Goal: Task Accomplishment & Management: Manage account settings

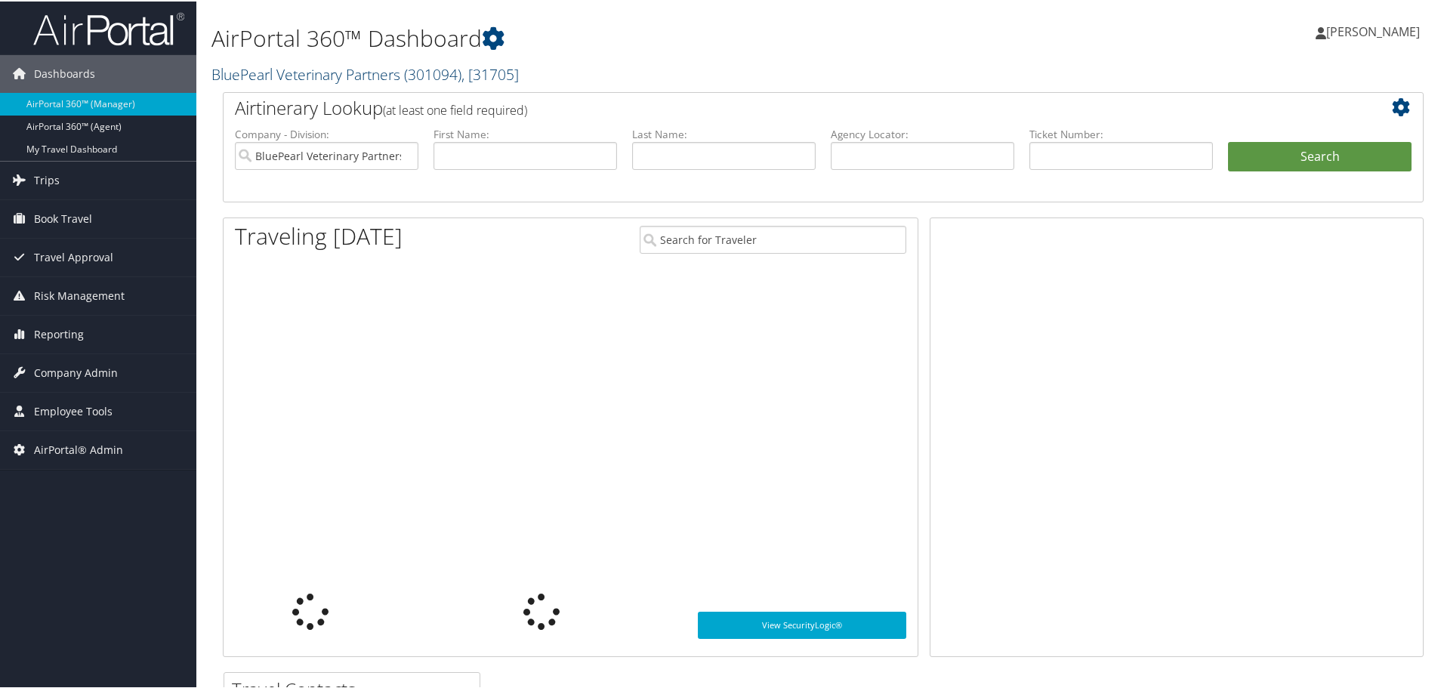
click at [311, 76] on link "BluePearl Veterinary Partners ( 301094 ) , [ 31705 ]" at bounding box center [364, 73] width 307 height 20
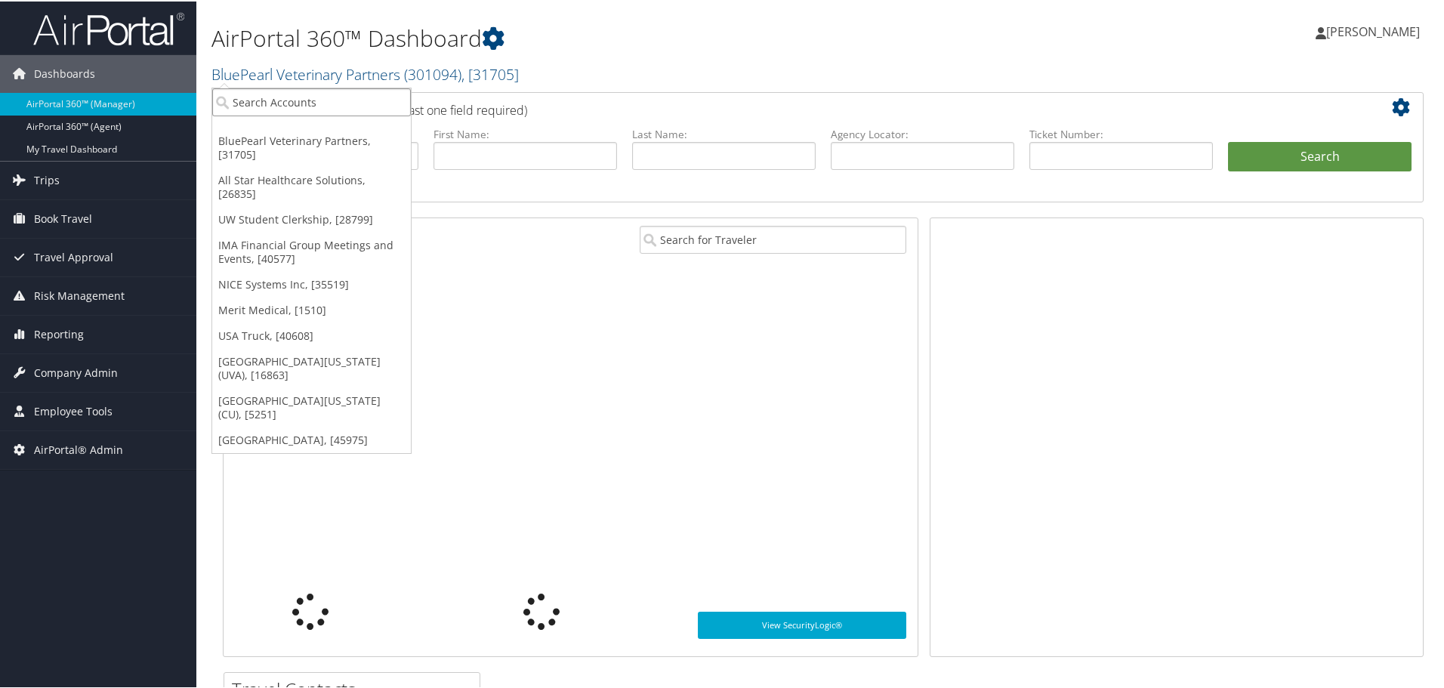
click at [355, 100] on input "search" at bounding box center [311, 101] width 199 height 28
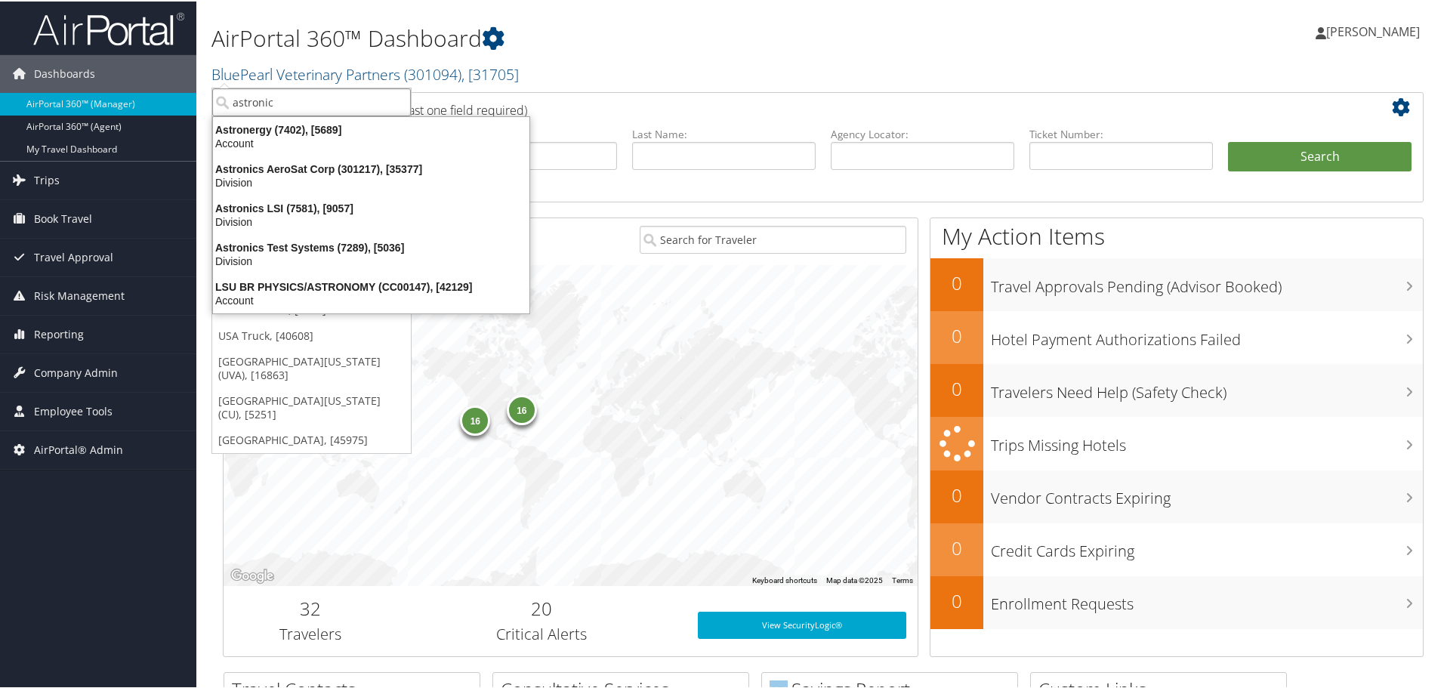
type input "astronics"
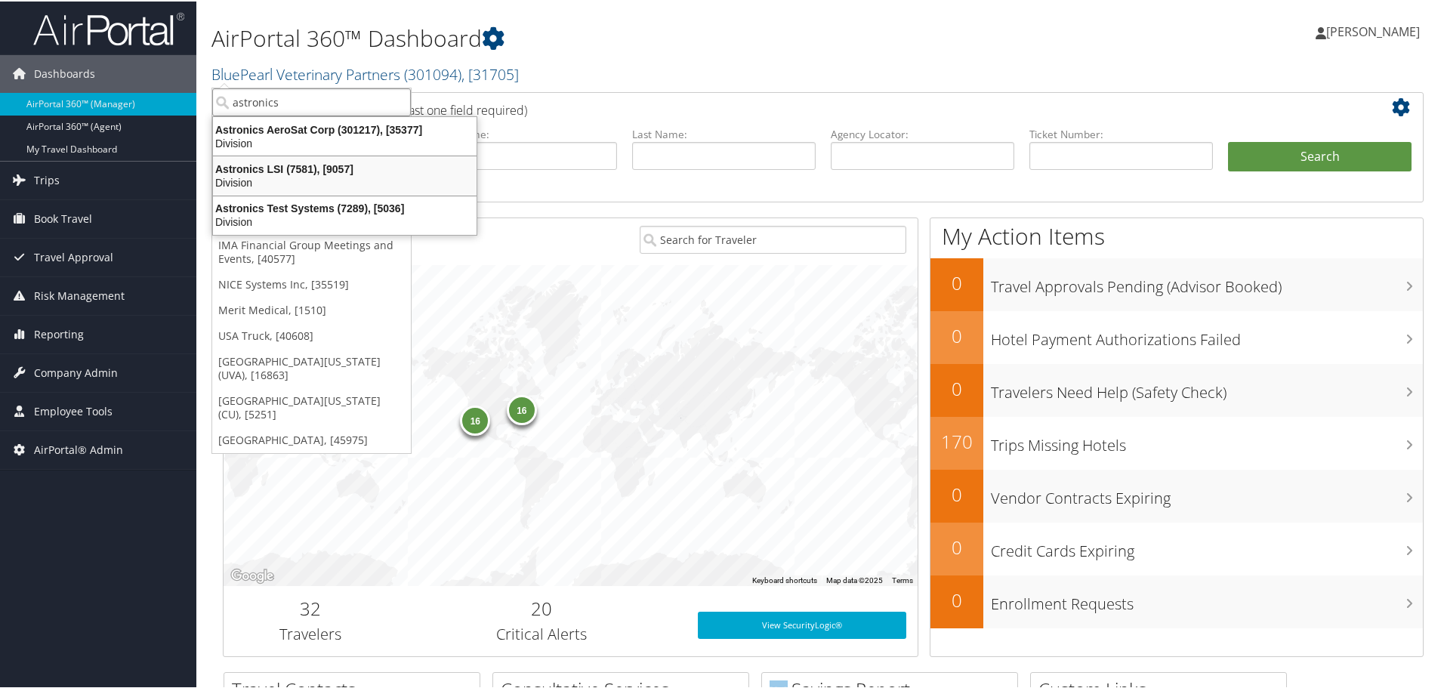
click at [283, 181] on div "Division" at bounding box center [345, 181] width 282 height 14
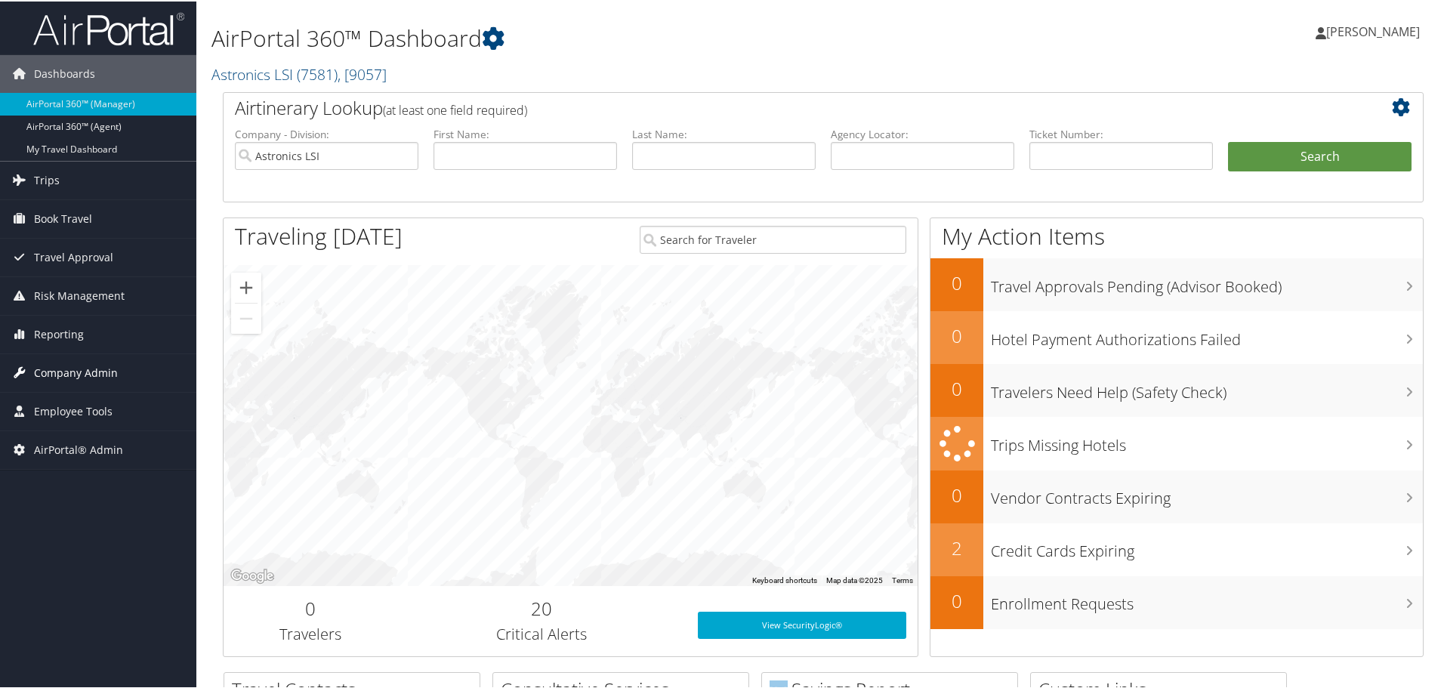
click at [89, 368] on span "Company Admin" at bounding box center [76, 372] width 84 height 38
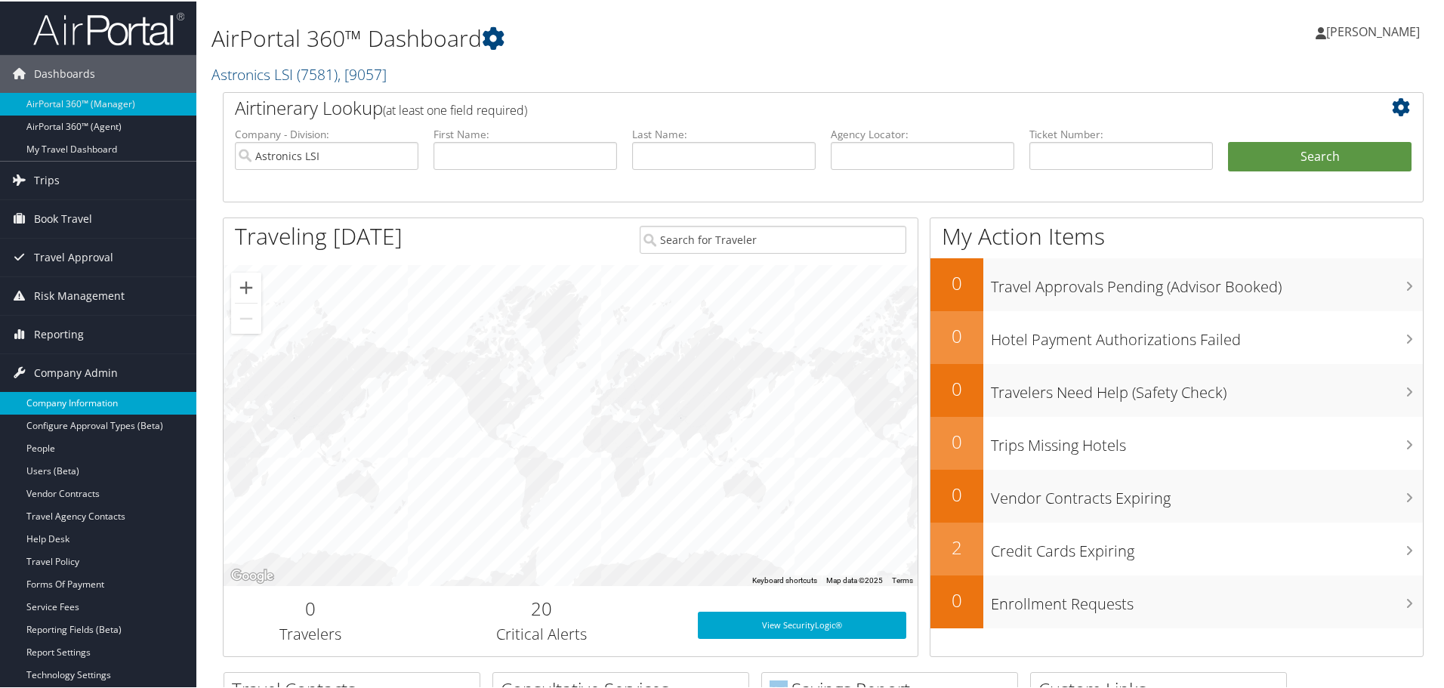
click at [51, 408] on link "Company Information" at bounding box center [98, 401] width 196 height 23
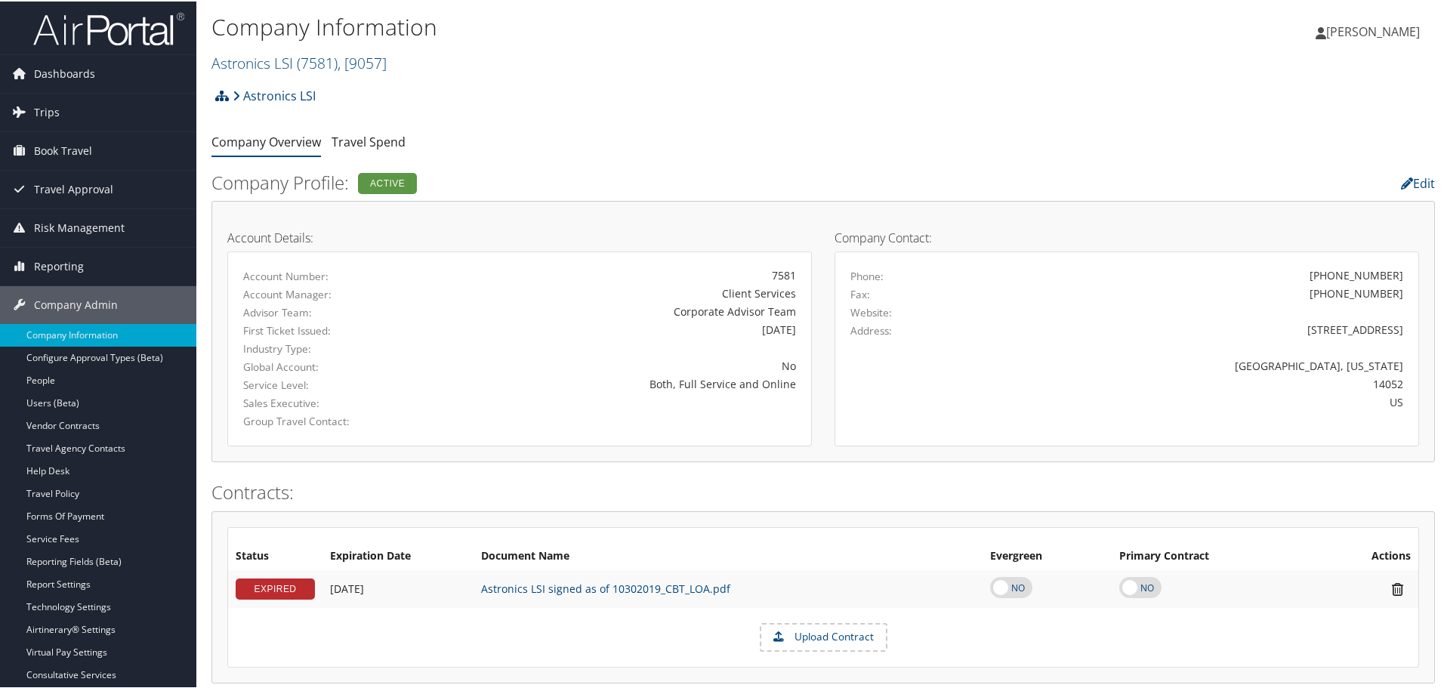
click at [217, 102] on link at bounding box center [222, 94] width 14 height 30
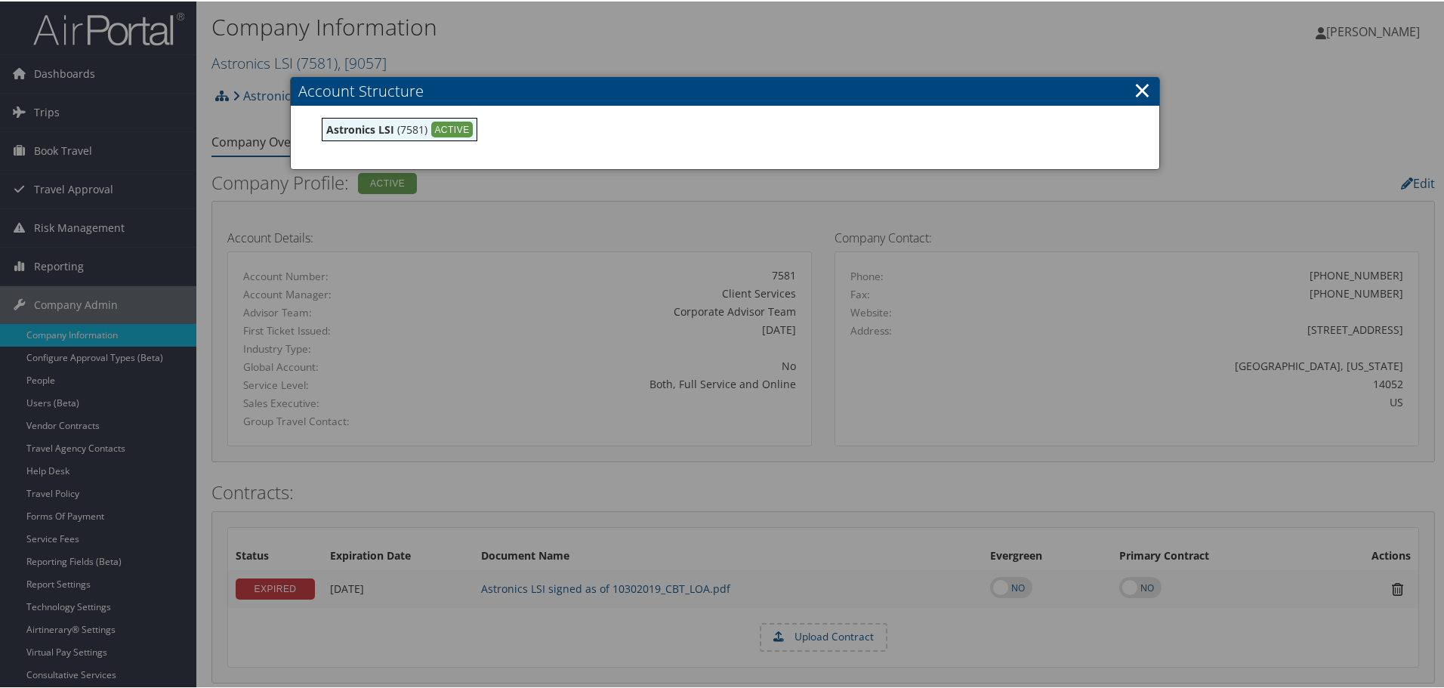
click at [1136, 82] on link "×" at bounding box center [1141, 88] width 17 height 30
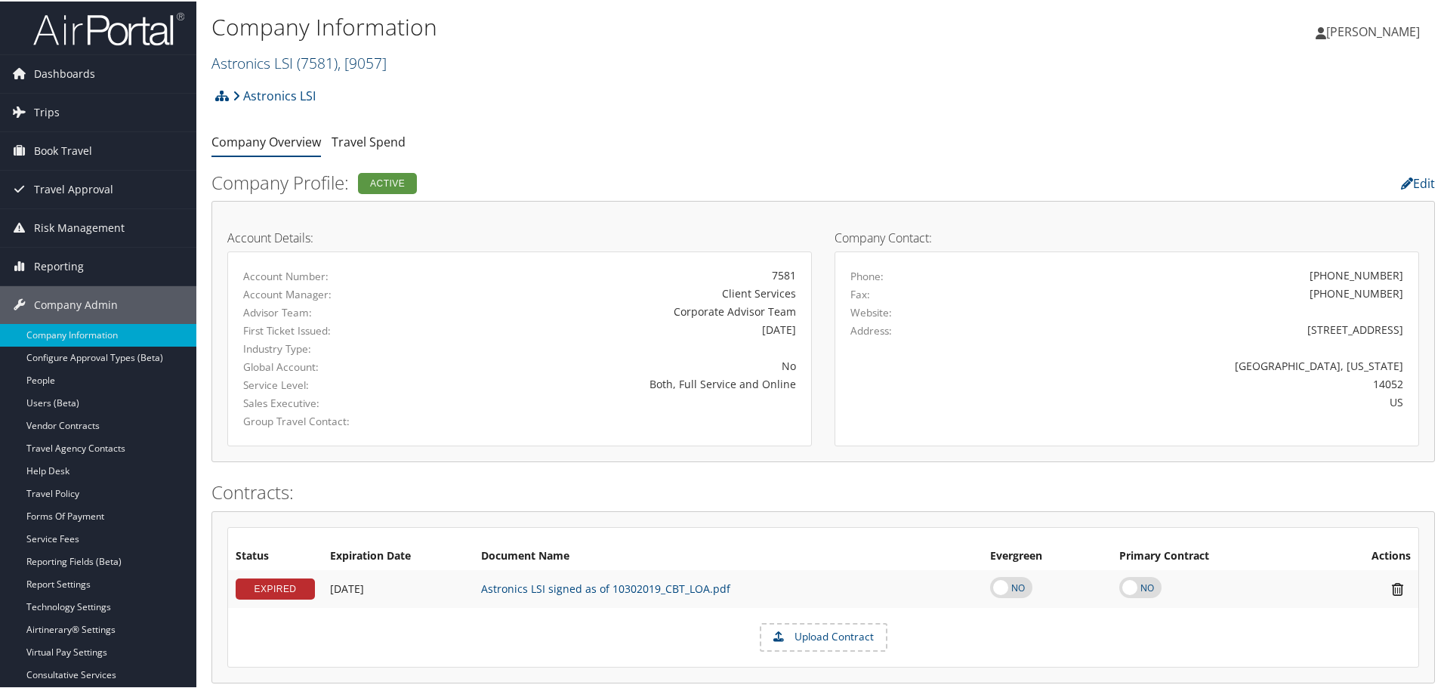
click at [272, 68] on link "Astronics LSI ( 7581 ) , [ 9057 ]" at bounding box center [298, 61] width 175 height 20
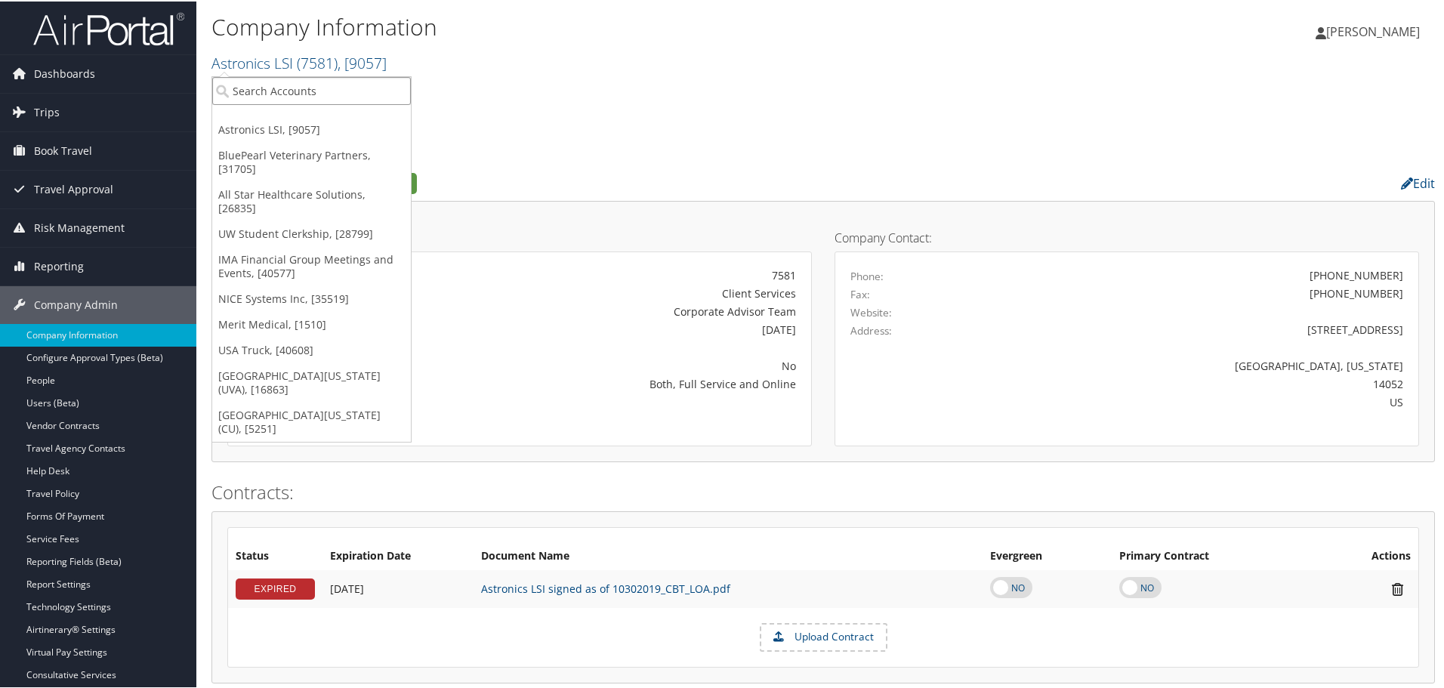
click at [292, 97] on input "search" at bounding box center [311, 90] width 199 height 28
type input "astron"
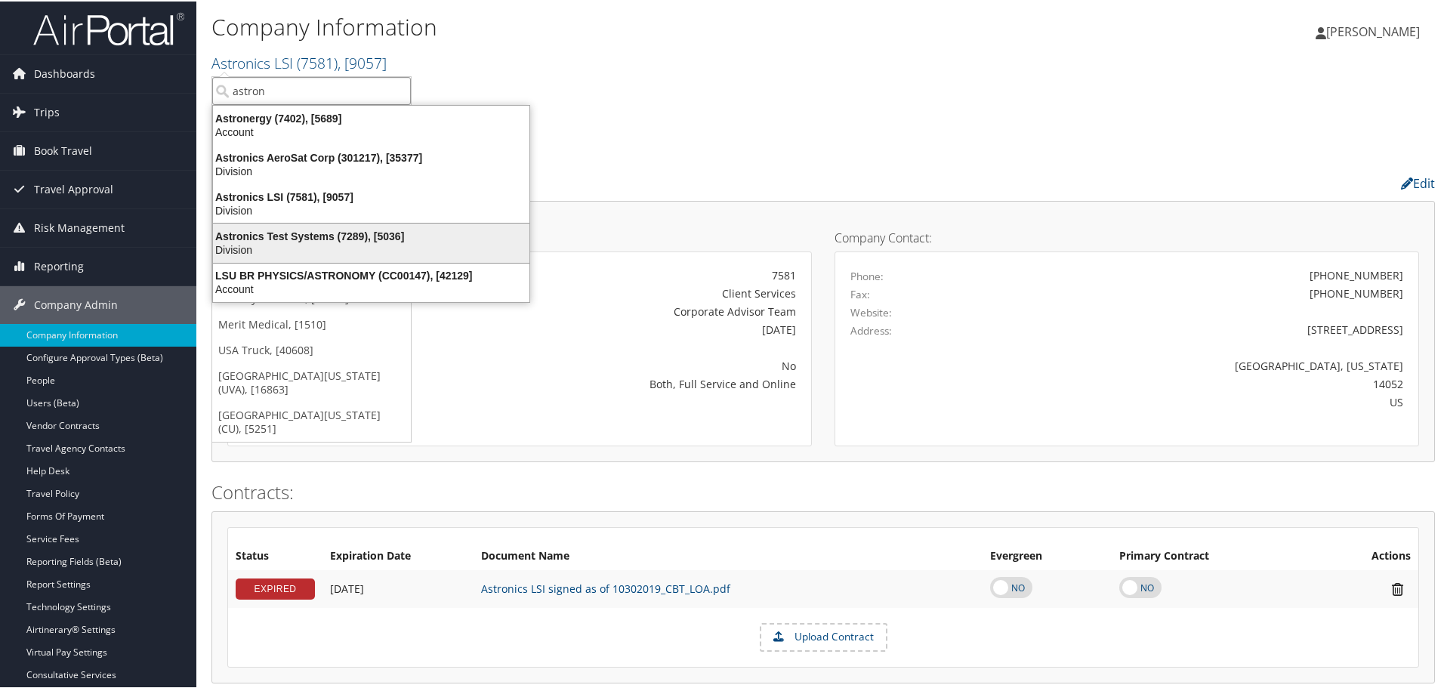
click at [378, 227] on div "Astronics Test Systems (7289), [5036] Division" at bounding box center [371, 241] width 312 height 35
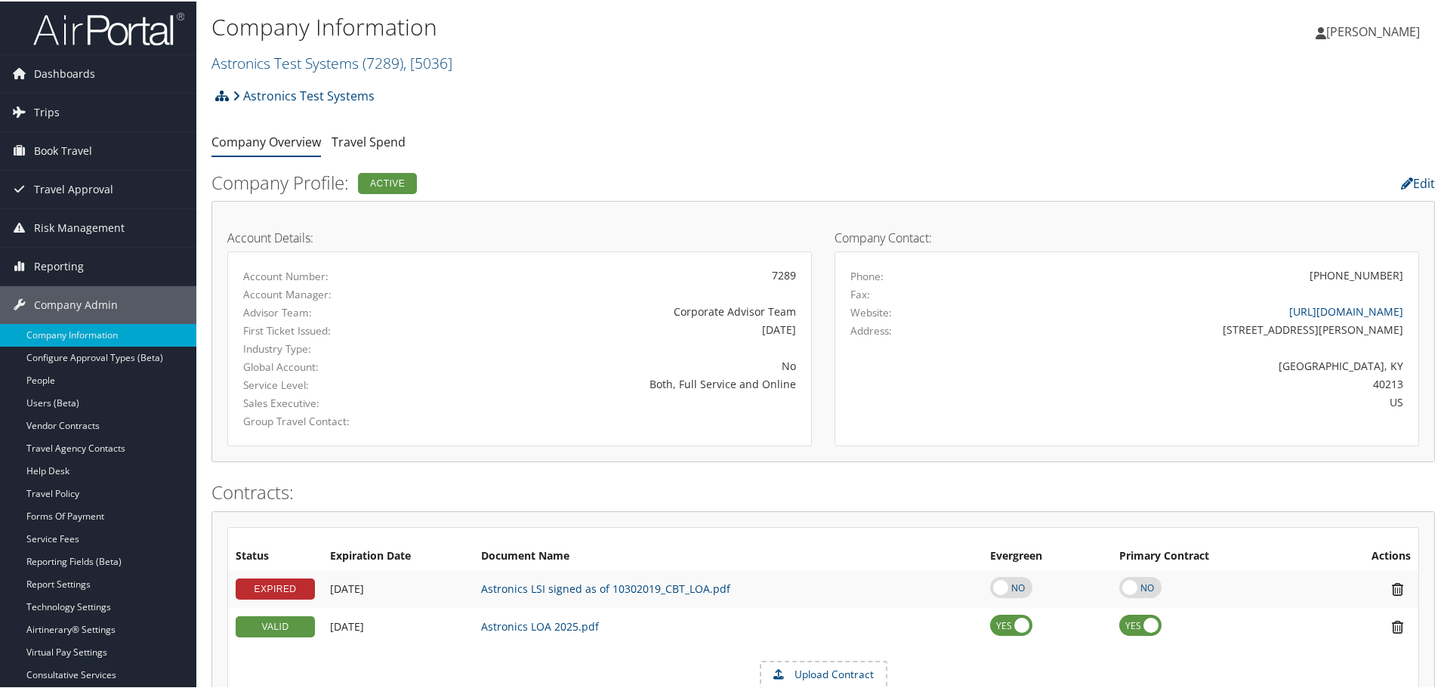
click at [226, 93] on icon at bounding box center [222, 94] width 14 height 12
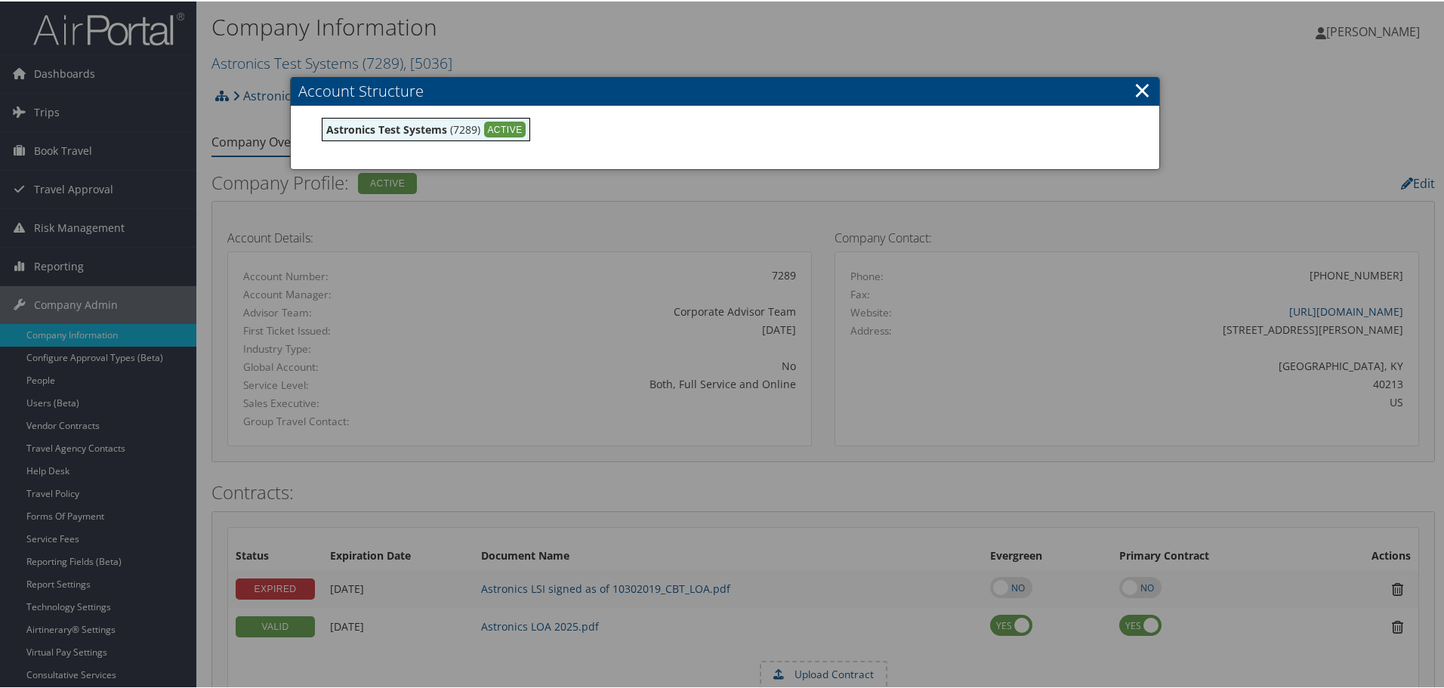
click at [1134, 88] on link "×" at bounding box center [1141, 88] width 17 height 30
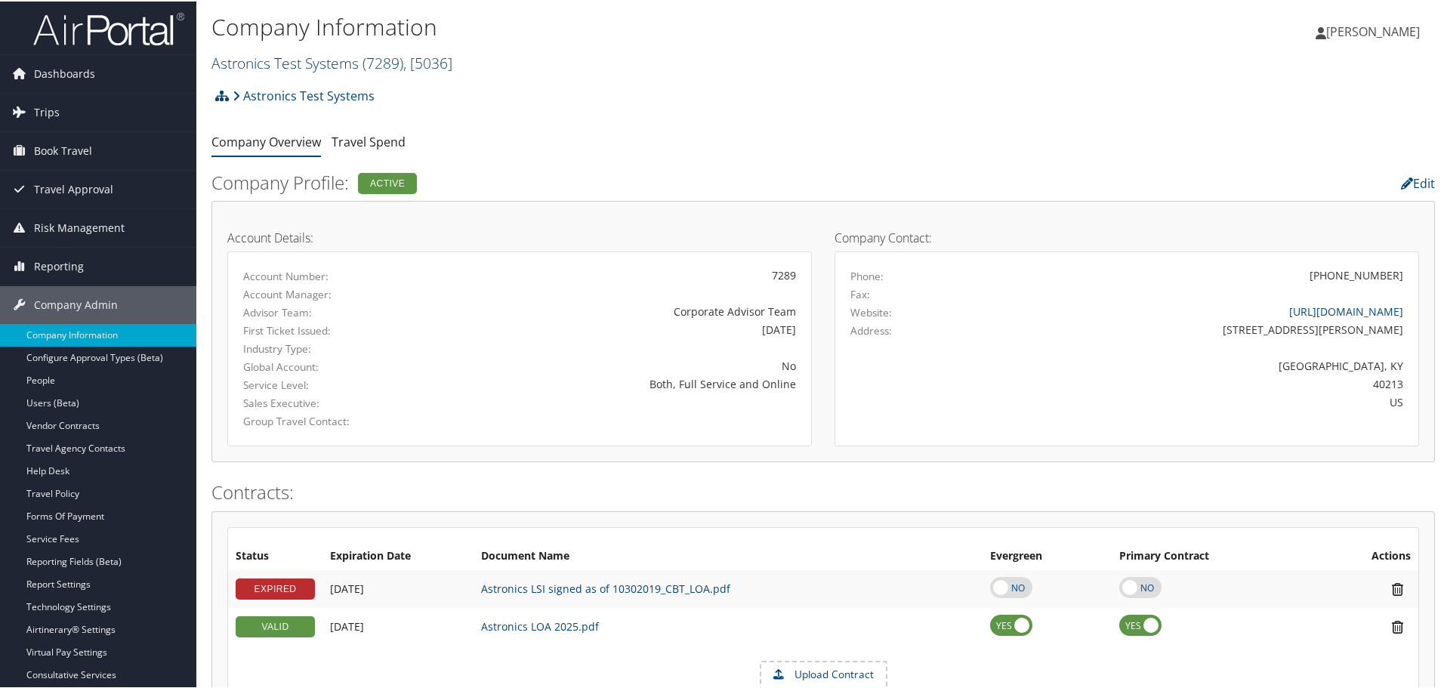
click at [326, 66] on link "Astronics Test Systems ( 7289 ) , [ 5036 ]" at bounding box center [331, 61] width 241 height 20
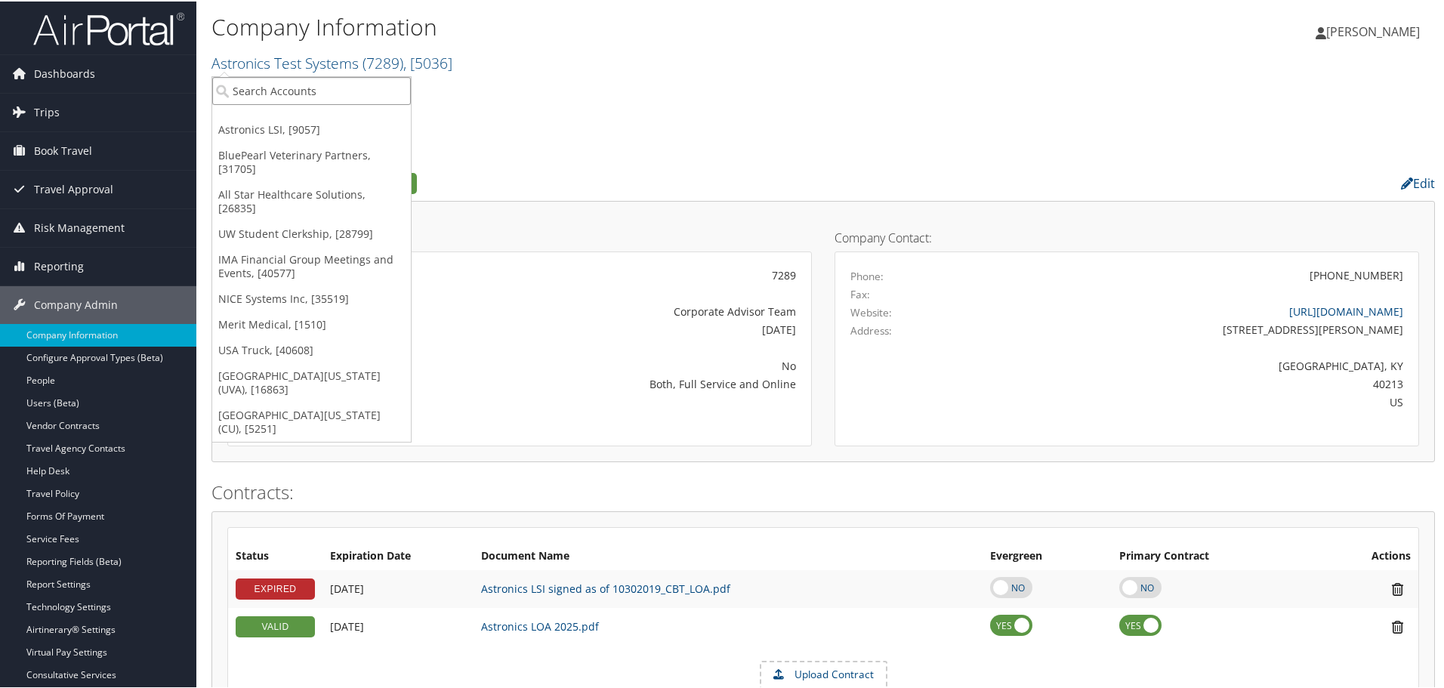
click at [319, 83] on input "search" at bounding box center [311, 90] width 199 height 28
type input "astron"
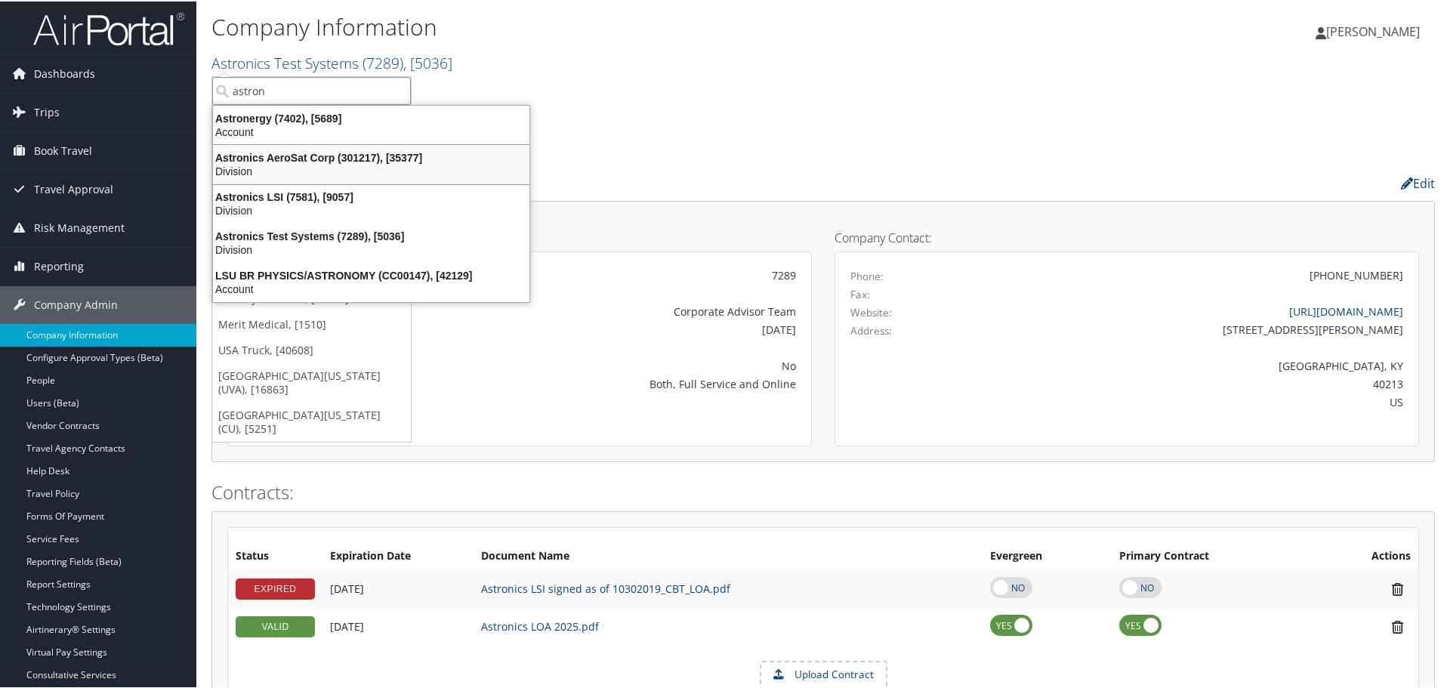
click at [321, 149] on div "Astronics AeroSat Corp (301217), [35377] Division" at bounding box center [371, 163] width 312 height 35
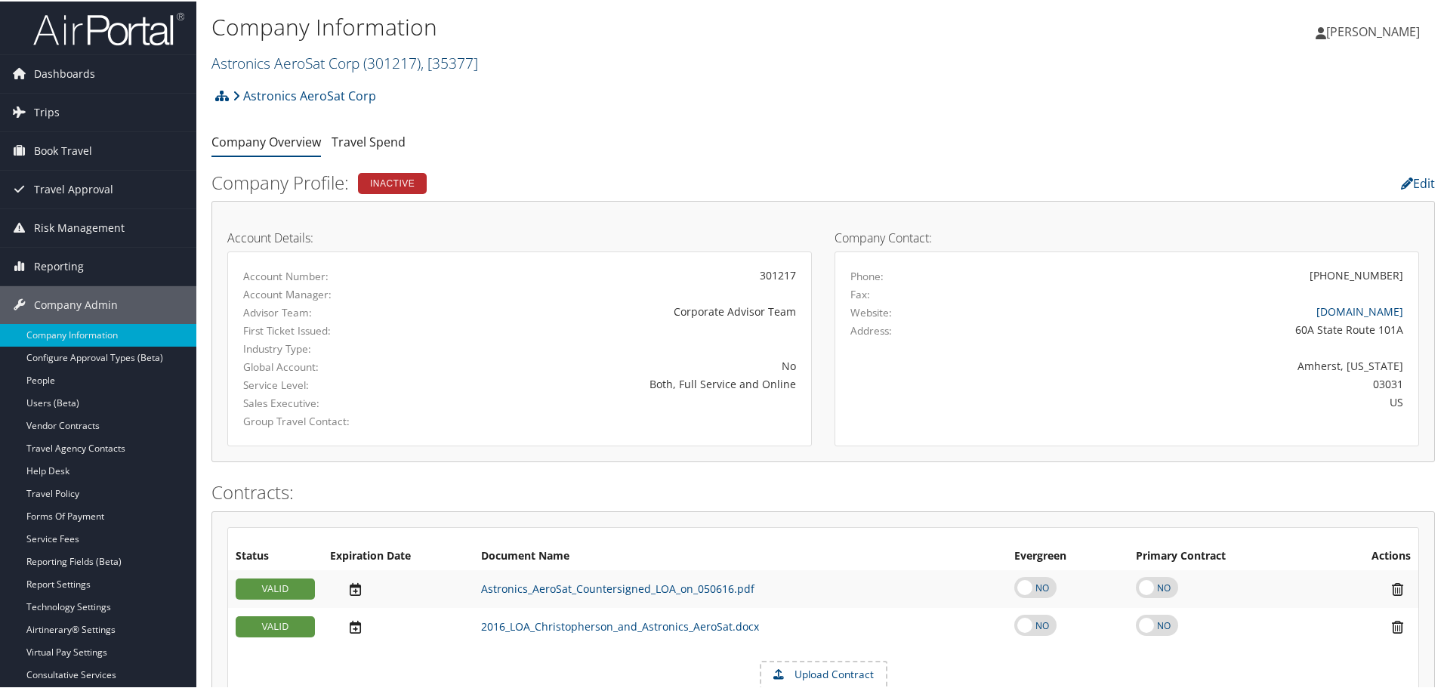
click at [273, 66] on link "Astronics AeroSat Corp ( 301217 ) , [ 35377 ]" at bounding box center [344, 61] width 267 height 20
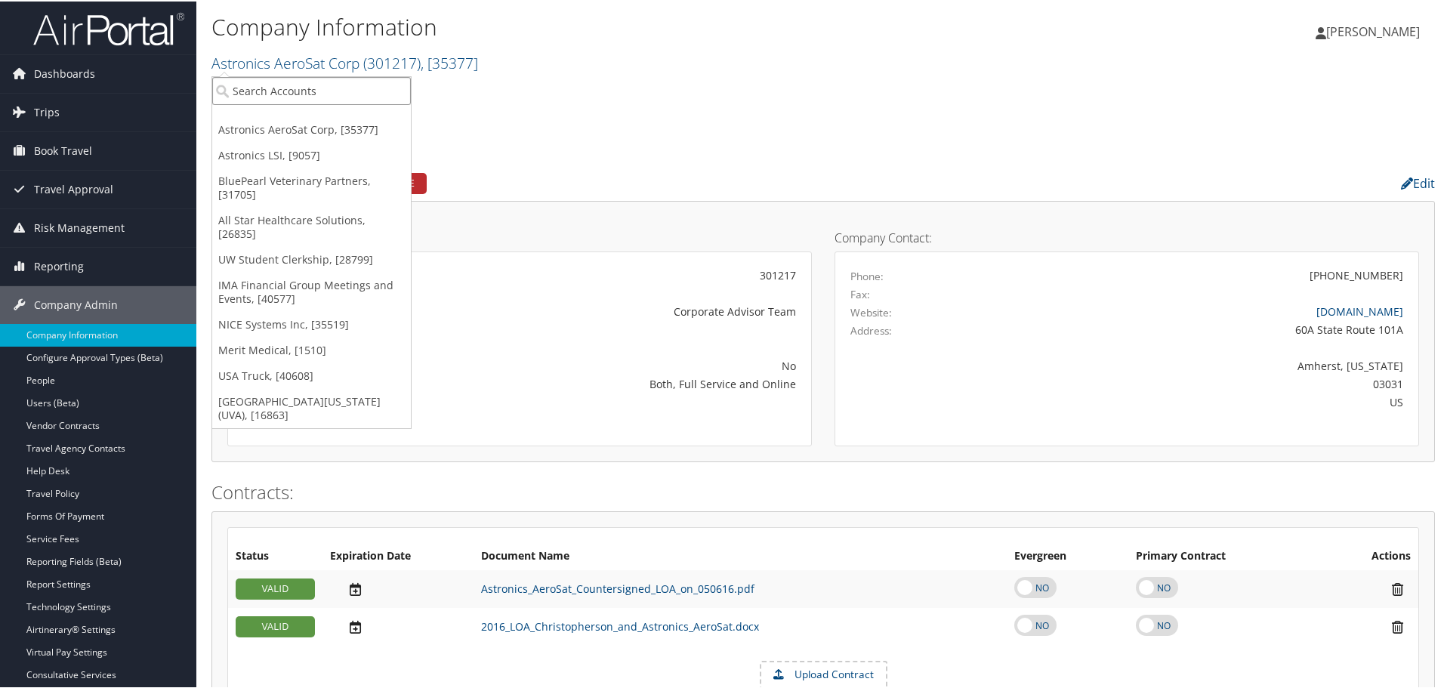
click at [298, 86] on input "search" at bounding box center [311, 90] width 199 height 28
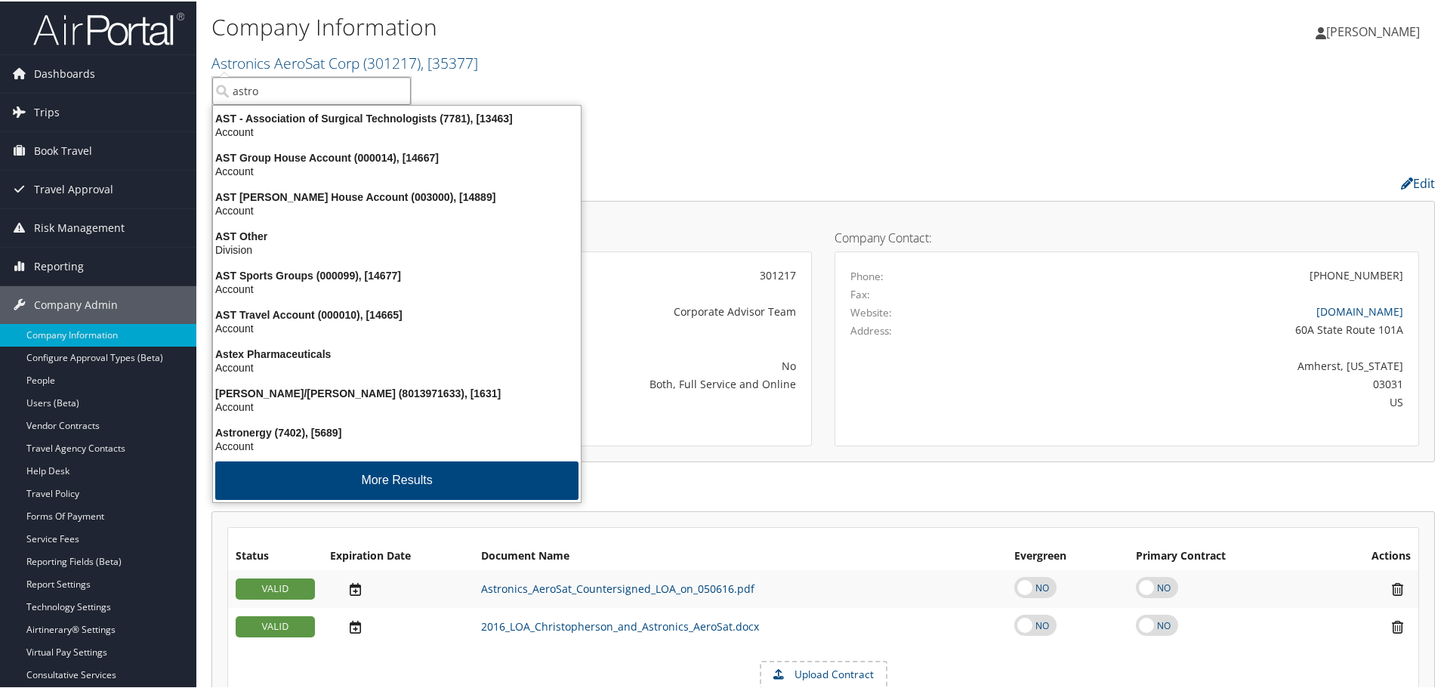
type input "astron"
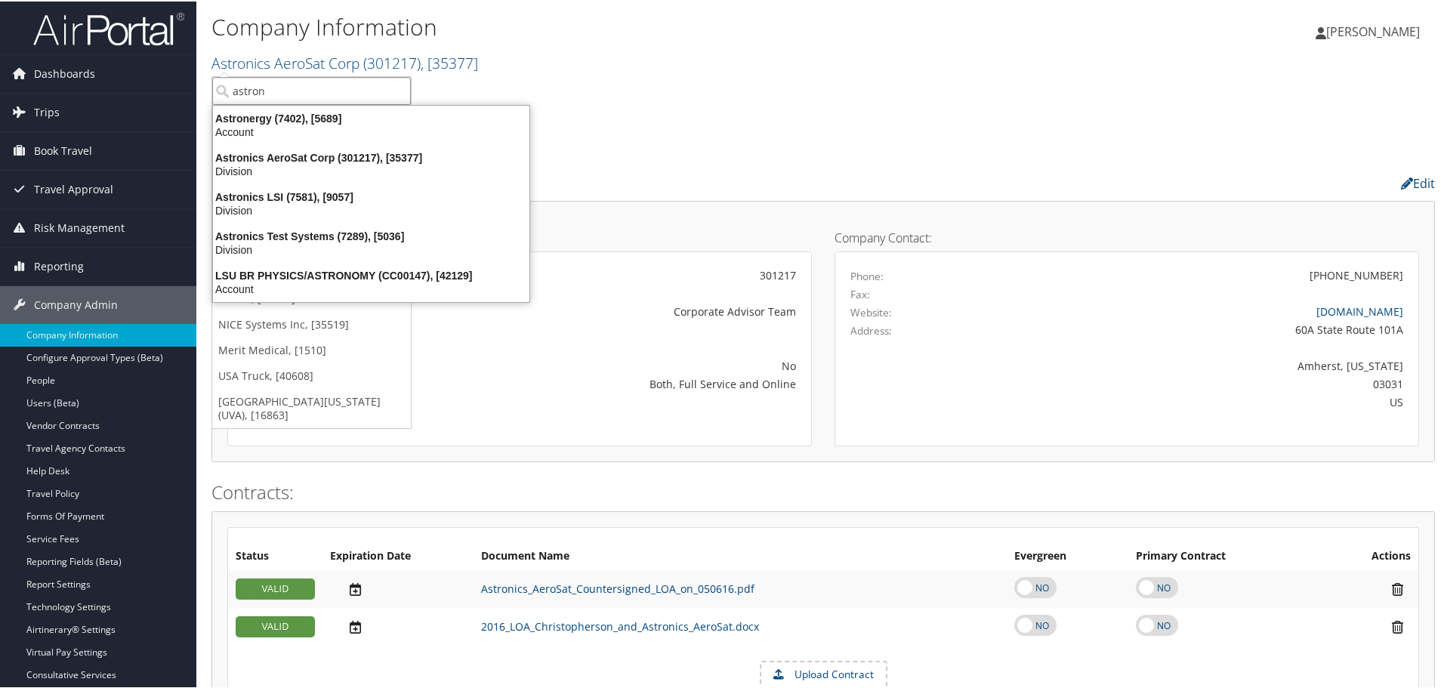
click at [399, 91] on input "astron" at bounding box center [311, 90] width 199 height 28
click at [370, 89] on input "search" at bounding box center [311, 90] width 199 height 28
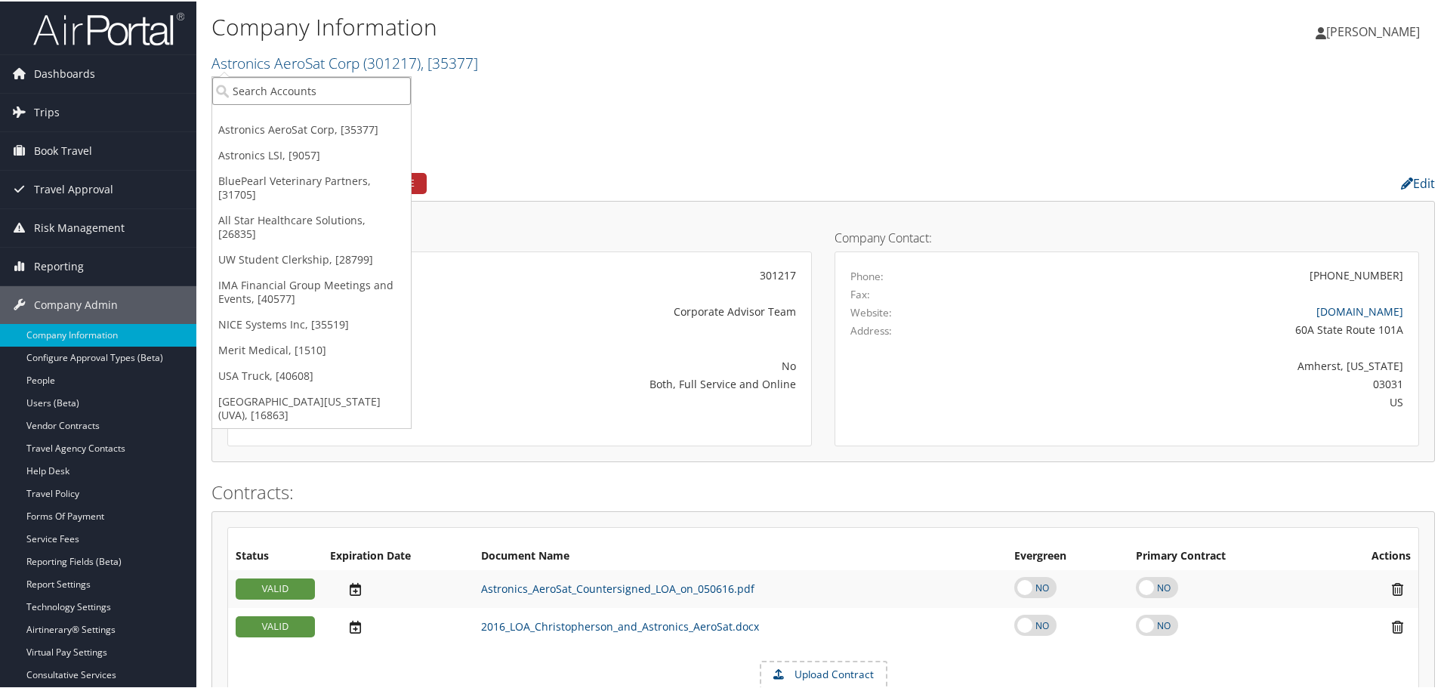
click at [342, 85] on input "search" at bounding box center [311, 90] width 199 height 28
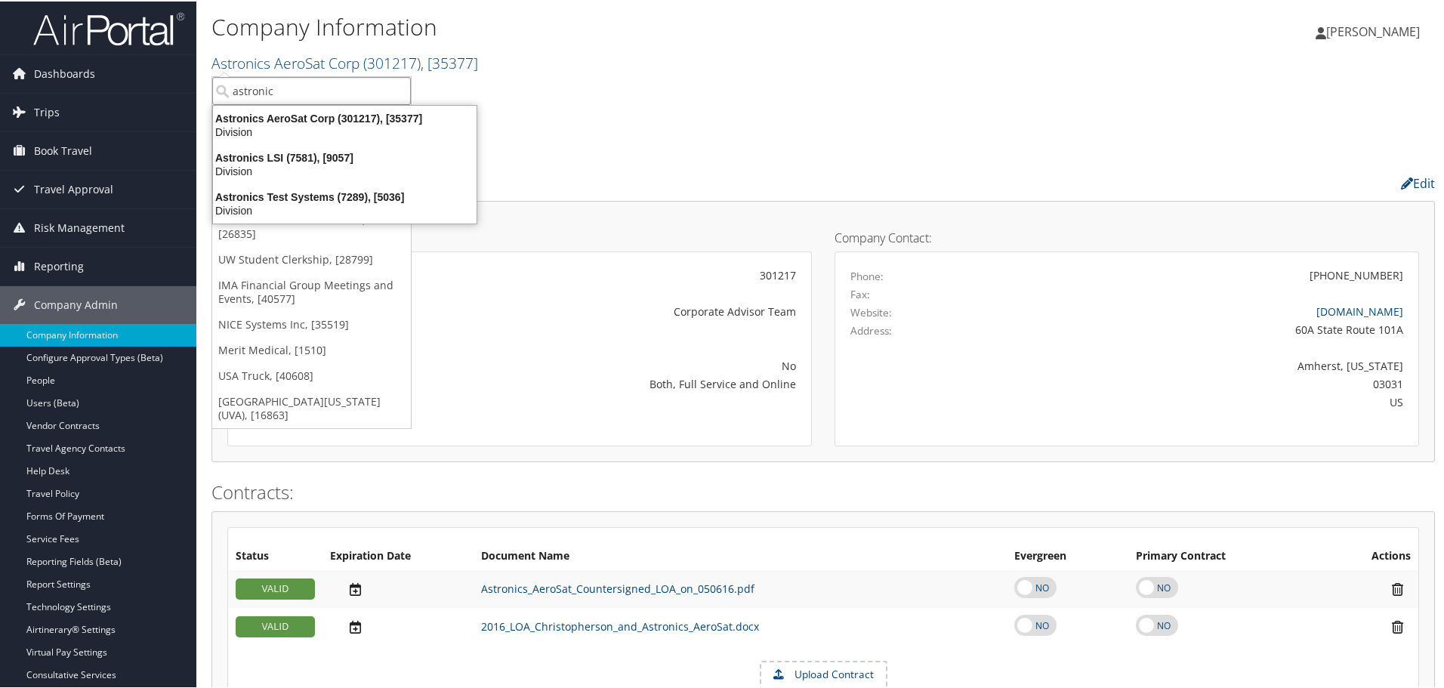
type input "astronic"
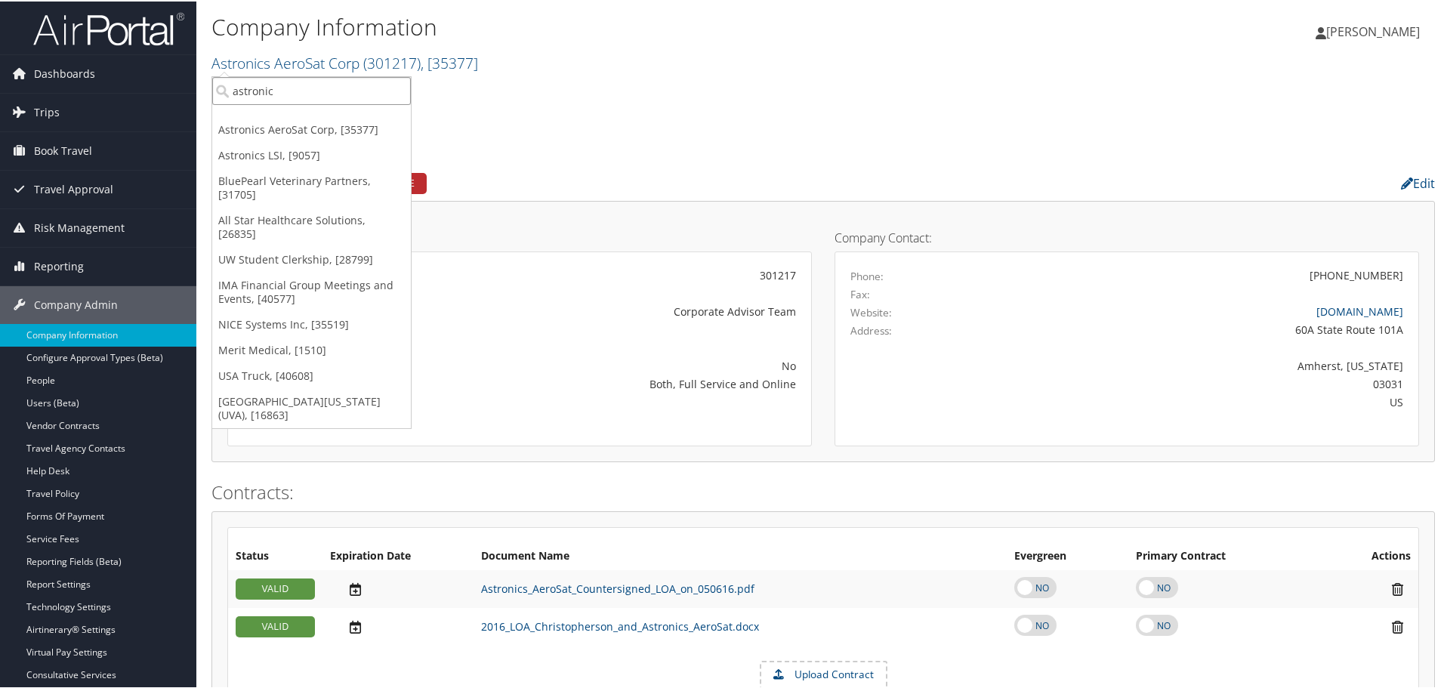
click at [295, 88] on input "astronic" at bounding box center [311, 90] width 199 height 28
click at [295, 88] on input "search" at bounding box center [311, 90] width 199 height 28
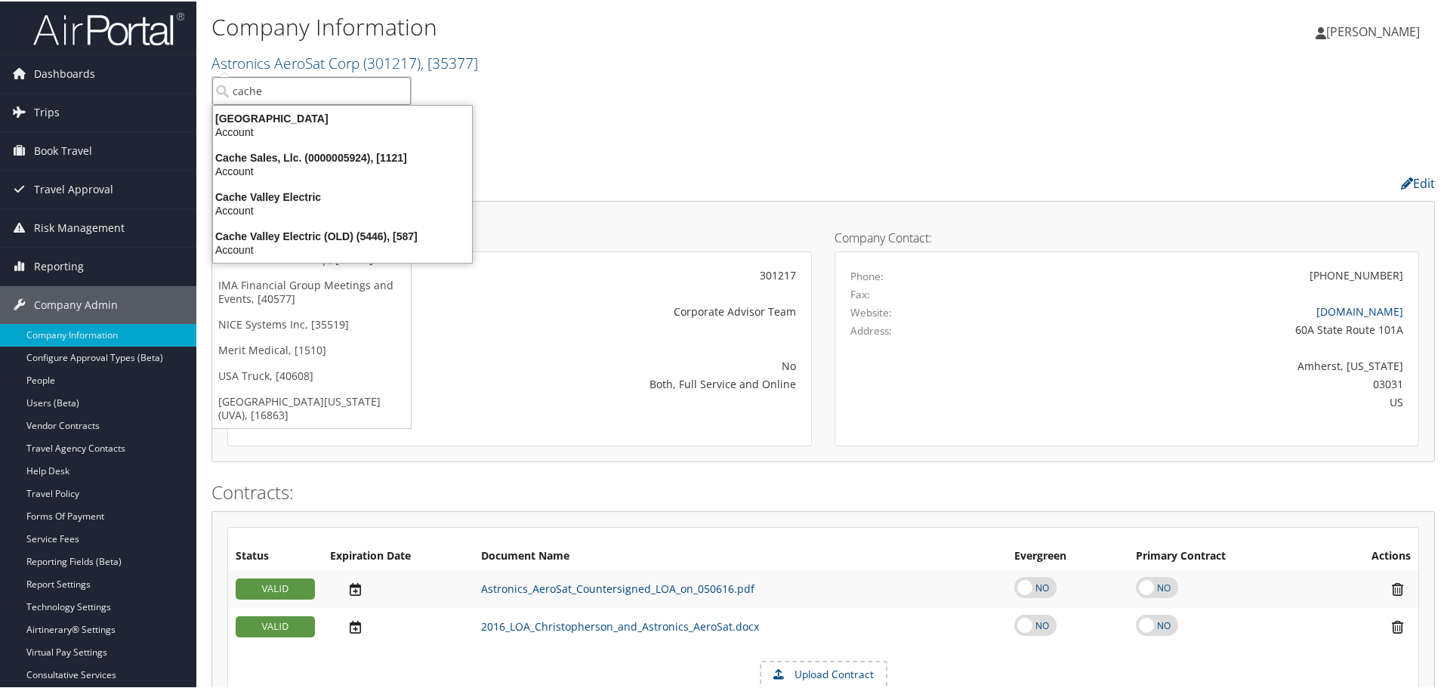
type input "cache"
